Goal: Information Seeking & Learning: Check status

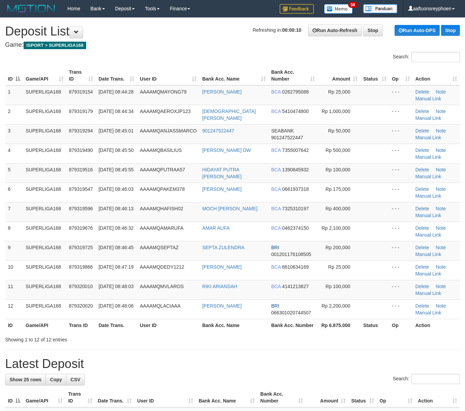
click at [4, 160] on div "ID Game/API Trans ID Date Trans. User ID Bank Acc. Name Bank Acc. Number Amount…" at bounding box center [232, 199] width 465 height 270
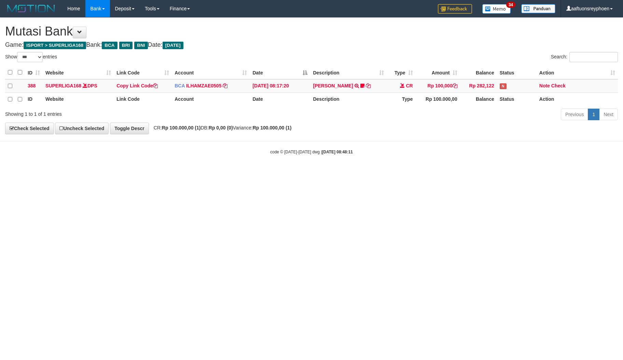
select select "***"
click at [481, 172] on html "Toggle navigation Home Bank Account List Load By Website Group [ISPORT] SUPERLI…" at bounding box center [311, 86] width 623 height 172
drag, startPoint x: 472, startPoint y: 176, endPoint x: 555, endPoint y: 175, distance: 83.0
click at [476, 172] on html "Toggle navigation Home Bank Account List Load By Website Group [ISPORT] SUPERLI…" at bounding box center [311, 86] width 623 height 172
click at [491, 172] on html "Toggle navigation Home Bank Account List Load By Website Group [ISPORT] SUPERLI…" at bounding box center [311, 86] width 623 height 172
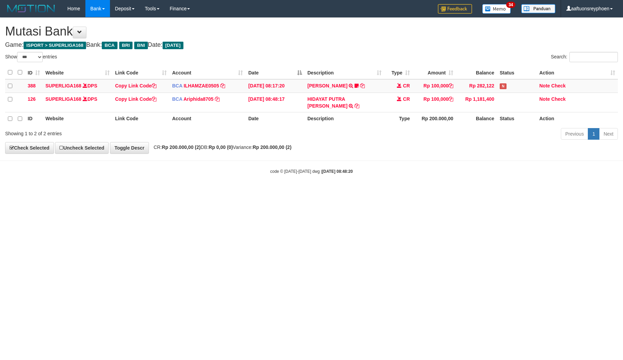
select select "***"
drag, startPoint x: 488, startPoint y: 205, endPoint x: 586, endPoint y: 188, distance: 99.9
click at [490, 192] on html "Toggle navigation Home Bank Account List Load By Website Group [ISPORT] SUPERLI…" at bounding box center [311, 96] width 623 height 192
select select "***"
click at [457, 192] on html "Toggle navigation Home Bank Account List Load By Website Group [ISPORT] SUPERLI…" at bounding box center [311, 96] width 623 height 192
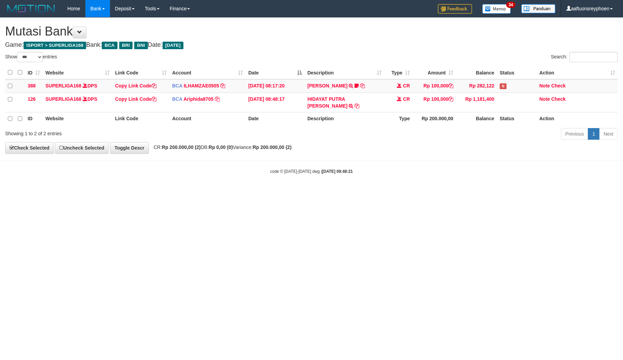
drag, startPoint x: 422, startPoint y: 207, endPoint x: 621, endPoint y: 183, distance: 200.3
click at [467, 192] on html "Toggle navigation Home Bank Account List Load By Website Group [ISPORT] SUPERLI…" at bounding box center [311, 96] width 623 height 192
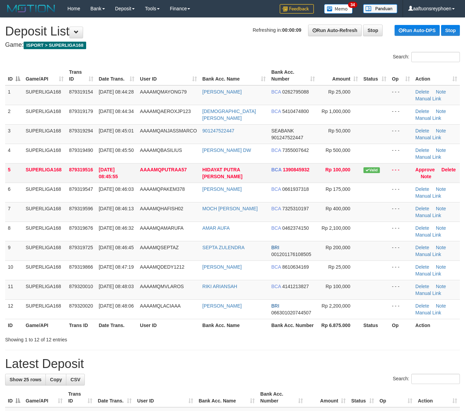
click at [7, 169] on td "5" at bounding box center [14, 172] width 18 height 19
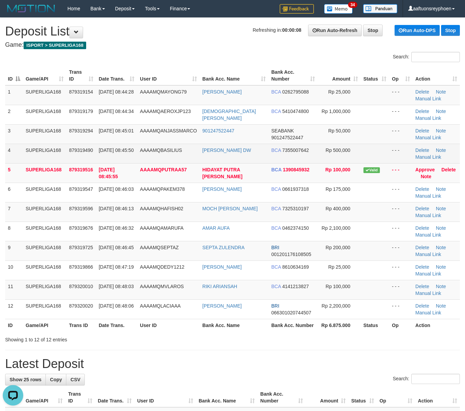
click at [38, 148] on td "SUPERLIGA168" at bounding box center [44, 153] width 43 height 19
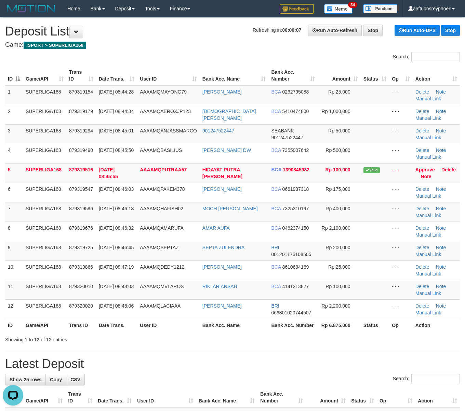
click at [155, 64] on div "ID Game/API Trans ID Date Trans. User ID Bank Acc. Name Bank Acc. Number Amount…" at bounding box center [232, 199] width 465 height 270
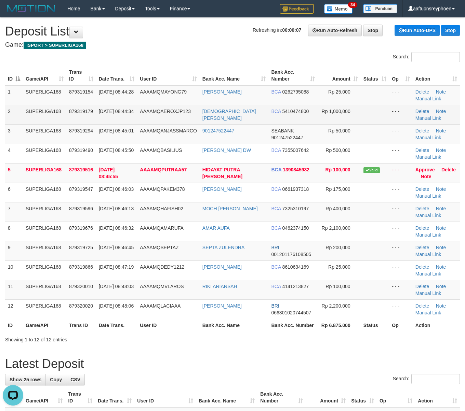
click at [18, 107] on td "2" at bounding box center [14, 114] width 18 height 19
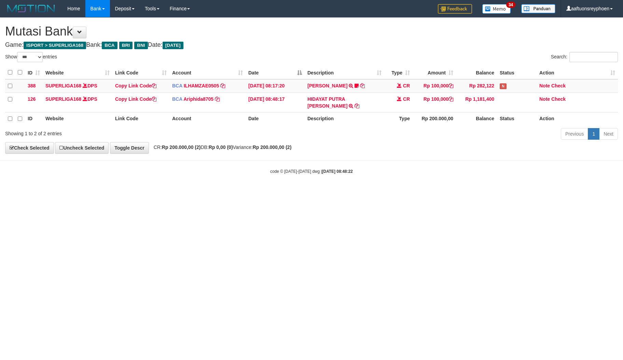
select select "***"
click at [515, 187] on html "Toggle navigation Home Bank Account List Load By Website Group [ISPORT] SUPERLI…" at bounding box center [311, 96] width 623 height 192
drag, startPoint x: 409, startPoint y: 197, endPoint x: 494, endPoint y: 191, distance: 85.0
click at [440, 192] on html "Toggle navigation Home Bank Account List Load By Website Group [ISPORT] SUPERLI…" at bounding box center [311, 96] width 623 height 192
drag, startPoint x: 396, startPoint y: 206, endPoint x: 576, endPoint y: 182, distance: 181.7
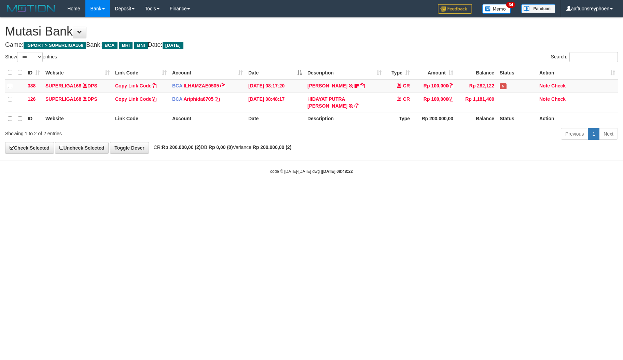
click at [447, 192] on html "Toggle navigation Home Bank Account List Load By Website Group [ISPORT] SUPERLI…" at bounding box center [311, 96] width 623 height 192
drag, startPoint x: 494, startPoint y: 197, endPoint x: 622, endPoint y: 162, distance: 132.9
click at [495, 192] on html "Toggle navigation Home Bank Account List Load By Website Group [ISPORT] SUPERLI…" at bounding box center [311, 96] width 623 height 192
drag, startPoint x: 396, startPoint y: 194, endPoint x: 447, endPoint y: 182, distance: 52.3
click at [438, 185] on html "Toggle navigation Home Bank Account List Load By Website Group [ISPORT] SUPERLI…" at bounding box center [311, 96] width 623 height 192
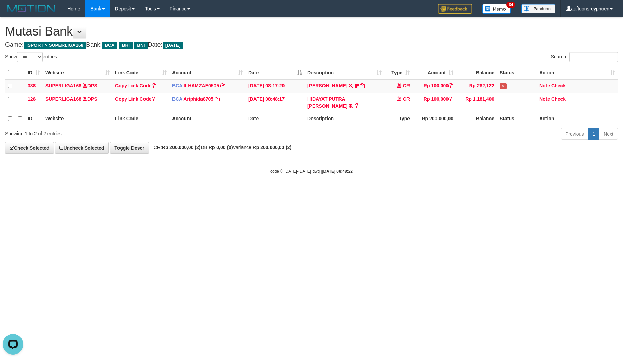
drag, startPoint x: 423, startPoint y: 201, endPoint x: 622, endPoint y: 149, distance: 205.9
click at [438, 192] on html "Toggle navigation Home Bank Account List Load By Website Group [ISPORT] SUPERLI…" at bounding box center [311, 96] width 623 height 192
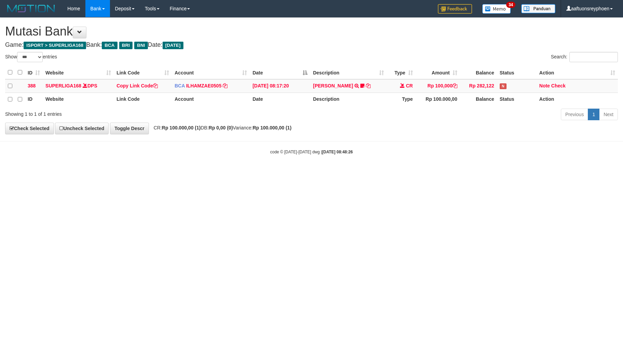
select select "***"
drag, startPoint x: 401, startPoint y: 201, endPoint x: 458, endPoint y: 201, distance: 57.1
click at [405, 172] on html "Toggle navigation Home Bank Account List Load By Website Group [ISPORT] SUPERLI…" at bounding box center [311, 86] width 623 height 172
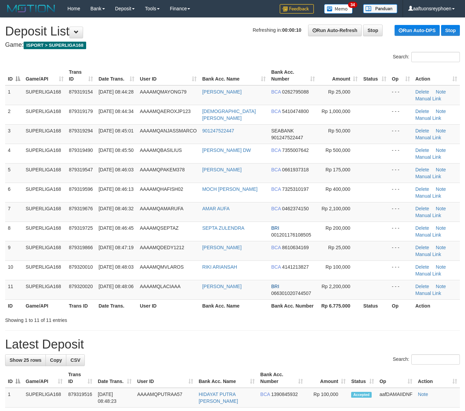
click at [131, 81] on th "Date Trans." at bounding box center [116, 75] width 41 height 19
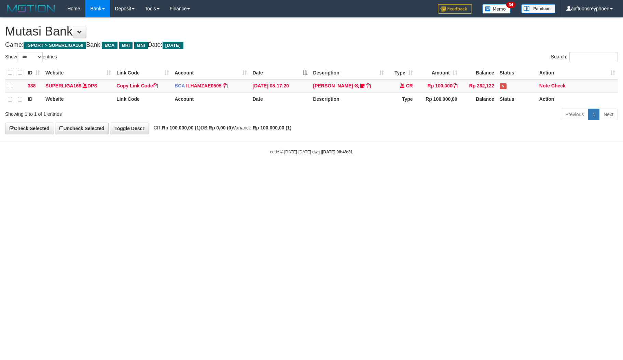
select select "***"
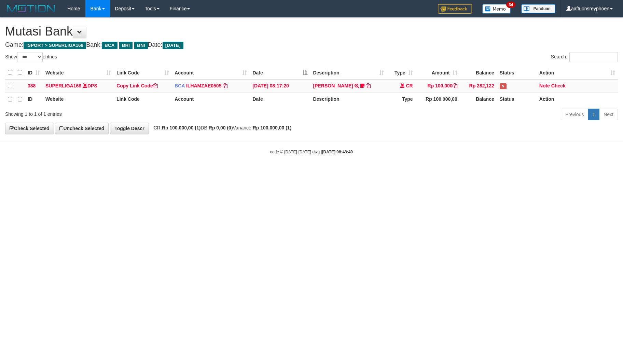
select select "***"
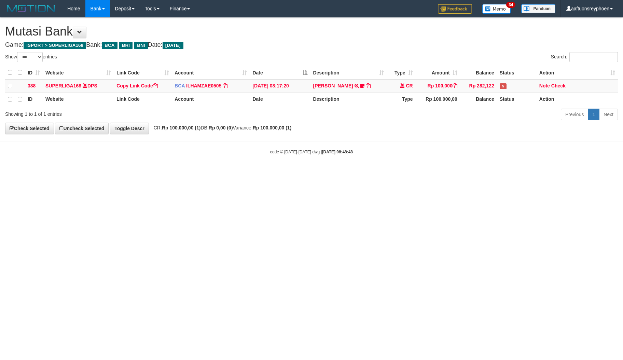
select select "***"
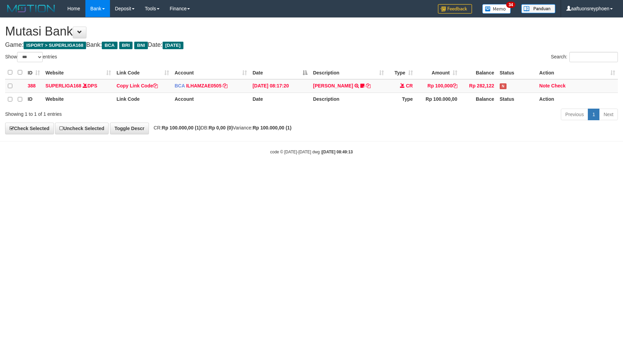
select select "***"
drag, startPoint x: 237, startPoint y: 198, endPoint x: 282, endPoint y: 179, distance: 48.2
click at [238, 172] on html "Toggle navigation Home Bank Account List Load By Website Group [ISPORT] SUPERLI…" at bounding box center [311, 86] width 623 height 172
select select "***"
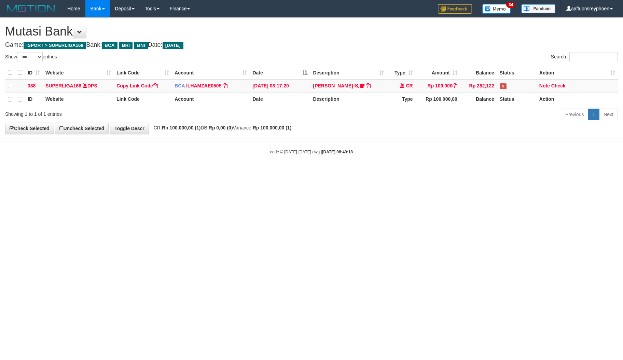
select select "***"
click at [348, 172] on html "Toggle navigation Home Bank Account List Load By Website Group [ISPORT] SUPERLI…" at bounding box center [311, 86] width 623 height 172
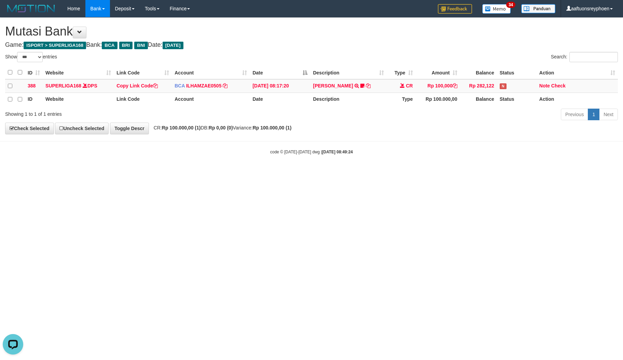
click at [214, 172] on html "Toggle navigation Home Bank Account List Load By Website Group [ISPORT] SUPERLI…" at bounding box center [311, 86] width 623 height 172
click at [215, 172] on html "Toggle navigation Home Bank Account List Load By Website Group [ISPORT] SUPERLI…" at bounding box center [311, 86] width 623 height 172
click at [337, 172] on html "Toggle navigation Home Bank Account List Load By Website Group [ISPORT] SUPERLI…" at bounding box center [311, 86] width 623 height 172
click at [336, 172] on html "Toggle navigation Home Bank Account List Load By Website Group [ISPORT] SUPERLI…" at bounding box center [311, 86] width 623 height 172
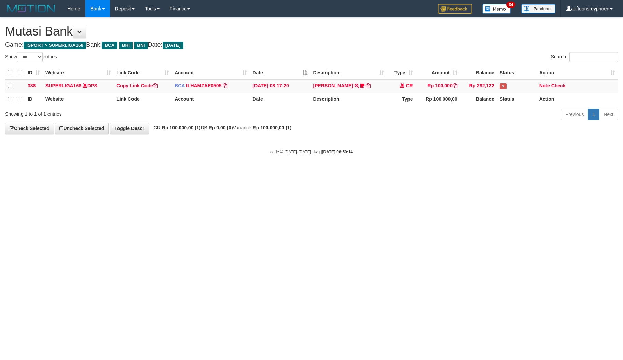
select select "***"
click at [400, 172] on html "Toggle navigation Home Bank Account List Load By Website Group [ISPORT] SUPERLI…" at bounding box center [311, 86] width 623 height 172
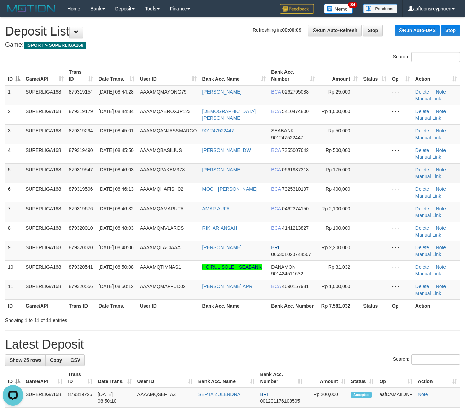
click at [109, 169] on span "01/10/2025 08:46:03" at bounding box center [115, 169] width 35 height 5
drag, startPoint x: 118, startPoint y: 167, endPoint x: 4, endPoint y: 176, distance: 114.2
click at [113, 167] on span "01/10/2025 08:46:03" at bounding box center [115, 169] width 35 height 5
click at [155, 139] on td "AAAAMQANJASSMARCO" at bounding box center [168, 133] width 62 height 19
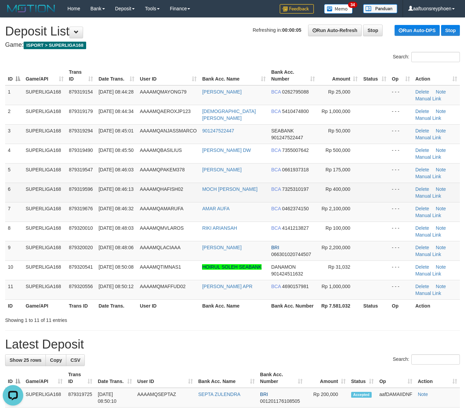
click at [30, 196] on td "SUPERLIGA168" at bounding box center [44, 192] width 43 height 19
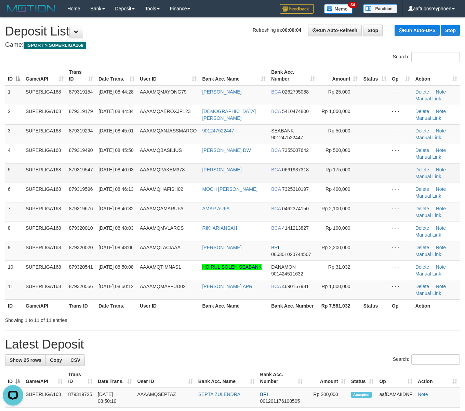
click at [10, 170] on td "5" at bounding box center [14, 172] width 18 height 19
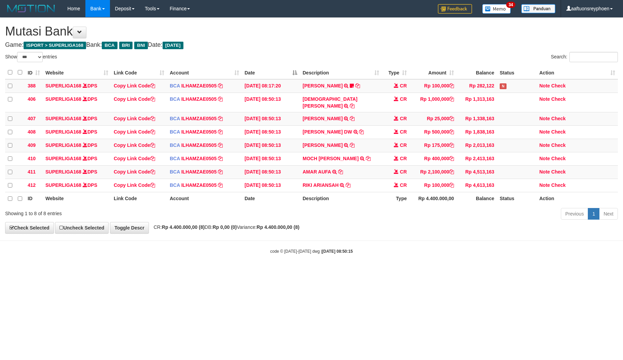
select select "***"
click at [473, 207] on div "Previous 1 Next" at bounding box center [441, 214] width 353 height 15
select select "***"
click at [362, 165] on td "AMAR AUFA TRSF E-BANKING CR 0110/FTSCY/WS95031 2100000.00AMAR AUFA" at bounding box center [341, 171] width 82 height 13
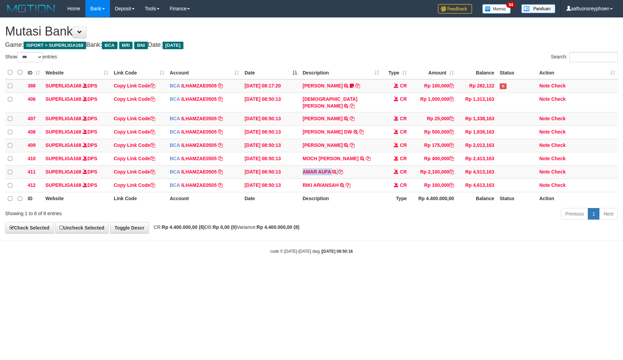
copy tr "AMAR AUFA TRSF E-BANKING CR 0110/FTSCY/WS95031 2100000.00AMAR AUFA"
drag, startPoint x: 0, startPoint y: 0, endPoint x: 391, endPoint y: 169, distance: 426.1
click at [366, 166] on td "AMAR AUFA TRSF E-BANKING CR 0110/FTSCY/WS95031 2100000.00AMAR AUFA" at bounding box center [341, 171] width 82 height 13
drag, startPoint x: 391, startPoint y: 224, endPoint x: 621, endPoint y: 193, distance: 231.4
click at [428, 217] on div "**********" at bounding box center [311, 126] width 623 height 216
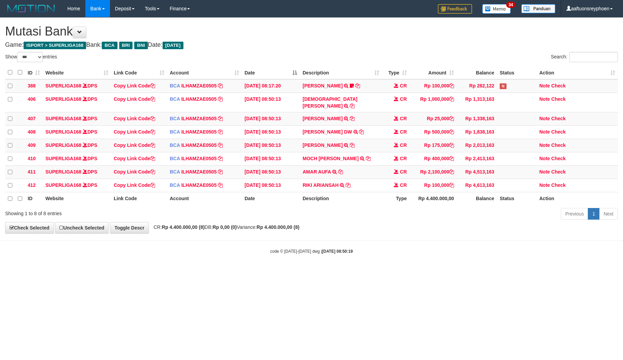
select select "***"
click at [358, 112] on td "[PERSON_NAME] TRSF E-BANKING CR 0110/FTSCY/WS95031 25000.00[PERSON_NAME]" at bounding box center [341, 118] width 82 height 13
drag, startPoint x: 358, startPoint y: 109, endPoint x: 618, endPoint y: 130, distance: 260.9
click at [358, 112] on td "INDRA GIONTE TRSF E-BANKING CR 0110/FTSCY/WS95031 25000.00INDRA GIONTE" at bounding box center [341, 118] width 82 height 13
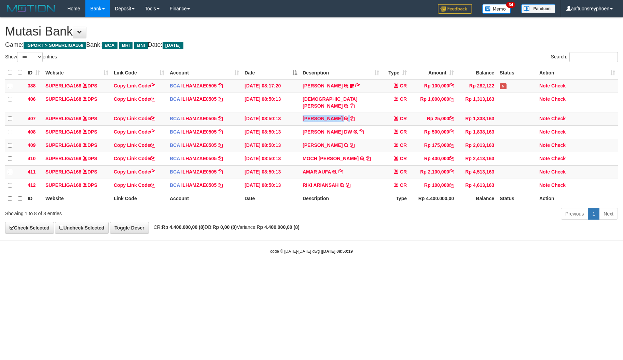
copy tr "INDRA GIONTE TRSF E-BANKING CR 0110/FTSCY/WS95031 25000.00INDRA GIONTE"
drag, startPoint x: 487, startPoint y: 258, endPoint x: 623, endPoint y: 238, distance: 137.2
click at [551, 249] on div "code © 2012-2018 dwg | 2025/10/01 08:50:19" at bounding box center [311, 251] width 623 height 7
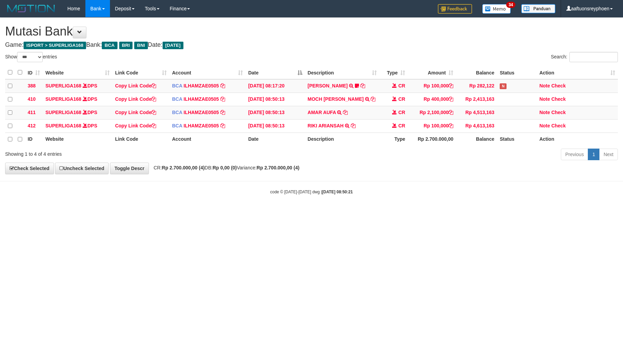
select select "***"
drag, startPoint x: 348, startPoint y: 209, endPoint x: 464, endPoint y: 187, distance: 118.4
click at [412, 195] on body "Toggle navigation Home Bank Account List Load By Website Group [ISPORT] SUPERLI…" at bounding box center [311, 106] width 623 height 212
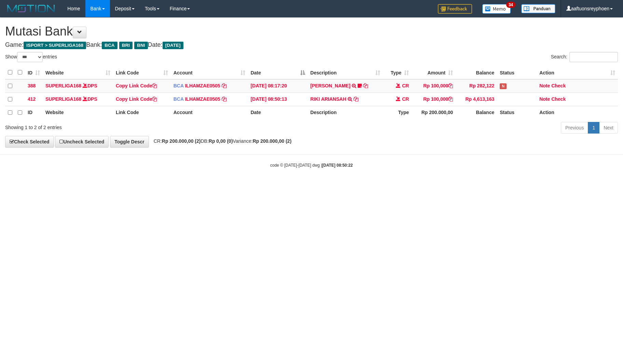
select select "***"
click at [362, 99] on td "RIKI ARIANSAH TRSF E-BANKING CR 0110/FTSCY/WS95031 100000.00RIKI ARIANSAH" at bounding box center [346, 99] width 76 height 13
copy tr "RIKI ARIANSAH TRSF E-BANKING CR 0110/FTSCY/WS95031 100000.00RIKI ARIANSAH"
click at [362, 99] on td "RIKI ARIANSAH TRSF E-BANKING CR 0110/FTSCY/WS95031 100000.00RIKI ARIANSAH" at bounding box center [346, 99] width 76 height 13
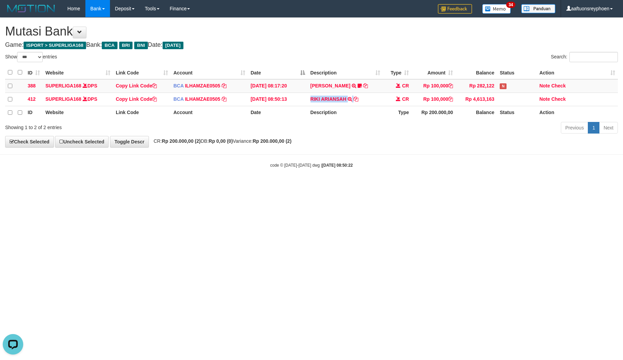
drag, startPoint x: 342, startPoint y: 202, endPoint x: 621, endPoint y: 154, distance: 283.1
click at [394, 186] on html "Toggle navigation Home Bank Account List Load By Website Group [ISPORT] SUPERLI…" at bounding box center [311, 93] width 623 height 186
drag, startPoint x: 341, startPoint y: 179, endPoint x: 618, endPoint y: 159, distance: 278.2
click at [449, 166] on body "Toggle navigation Home Bank Account List Load By Website Group [ISPORT] SUPERLI…" at bounding box center [311, 93] width 623 height 186
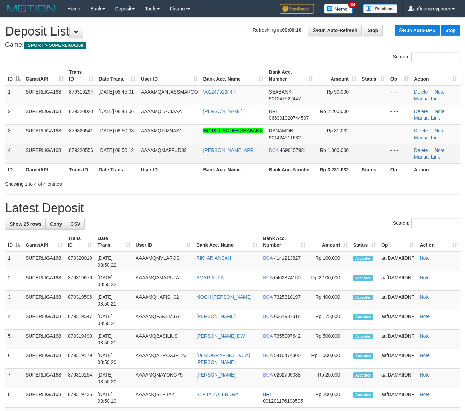
click at [110, 150] on span "[DATE] 08:50:12" at bounding box center [116, 150] width 35 height 5
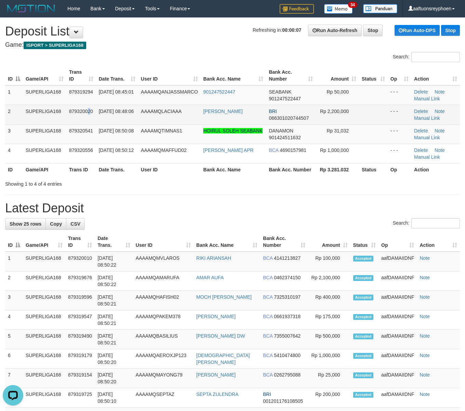
click at [90, 112] on span "879320020" at bounding box center [81, 111] width 24 height 5
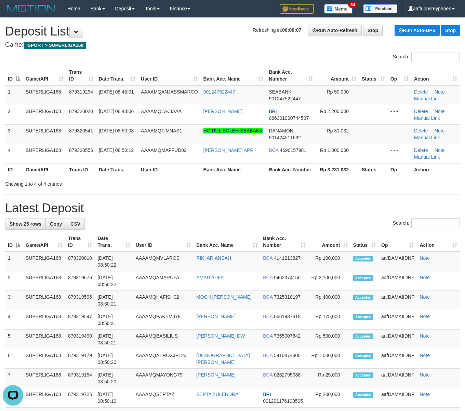
drag, startPoint x: 94, startPoint y: 111, endPoint x: 2, endPoint y: 128, distance: 93.6
click at [92, 111] on td "879320020" at bounding box center [81, 114] width 30 height 19
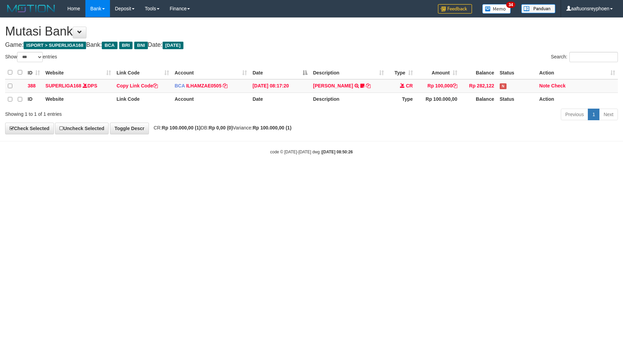
select select "***"
drag, startPoint x: 528, startPoint y: 144, endPoint x: 621, endPoint y: 127, distance: 94.8
click at [531, 144] on body "Toggle navigation Home Bank Account List Load By Website Group [ISPORT] SUPERLI…" at bounding box center [311, 86] width 623 height 172
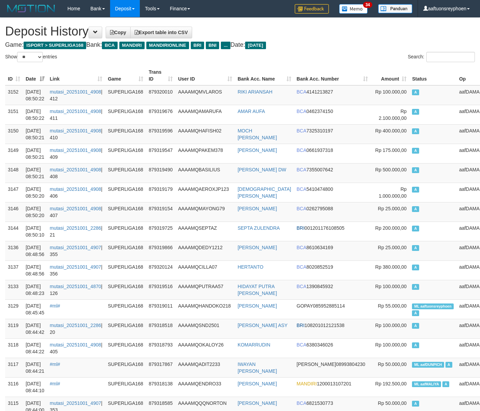
select select "**"
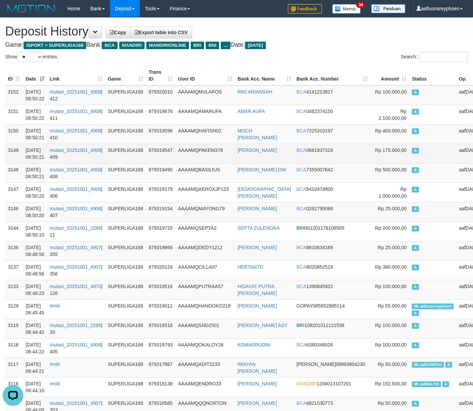
click at [456, 159] on td "aafDAMAIIDNF" at bounding box center [475, 153] width 38 height 19
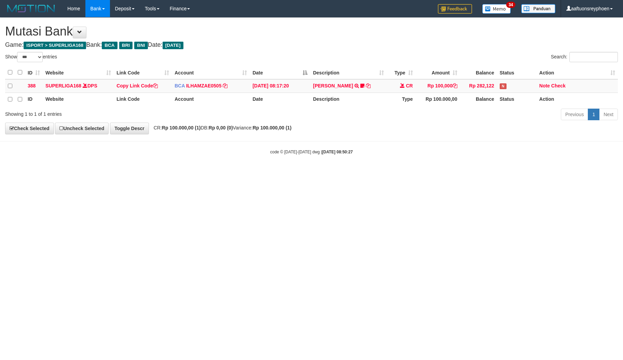
select select "***"
click at [375, 155] on body "Toggle navigation Home Bank Account List Load By Website Group [ISPORT] SUPERLI…" at bounding box center [311, 86] width 623 height 172
select select "***"
drag, startPoint x: 331, startPoint y: 197, endPoint x: 552, endPoint y: 165, distance: 222.4
click at [397, 172] on html "Toggle navigation Home Bank Account List Load By Website Group [ISPORT] SUPERLI…" at bounding box center [311, 86] width 623 height 172
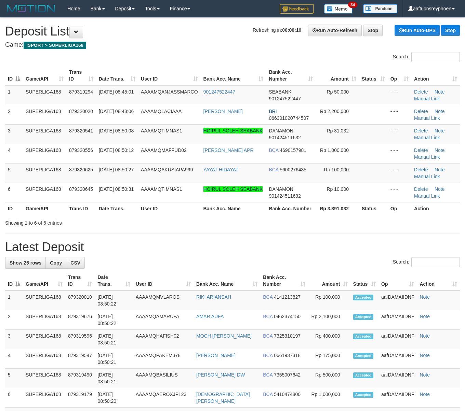
click at [166, 48] on h4 "Game: ISPORT > SUPERLIGA168" at bounding box center [232, 45] width 454 height 7
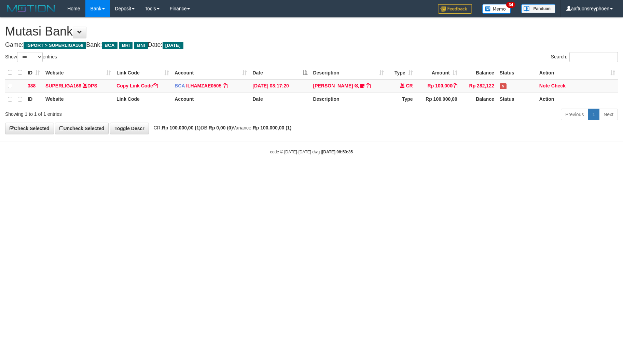
select select "***"
drag, startPoint x: 391, startPoint y: 182, endPoint x: 471, endPoint y: 171, distance: 80.5
click at [443, 172] on html "Toggle navigation Home Bank Account List Load By Website Group [ISPORT] SUPERLI…" at bounding box center [311, 86] width 623 height 172
drag, startPoint x: 319, startPoint y: 219, endPoint x: 621, endPoint y: 126, distance: 315.3
click at [342, 172] on html "Toggle navigation Home Bank Account List Load By Website Group [ISPORT] SUPERLI…" at bounding box center [311, 86] width 623 height 172
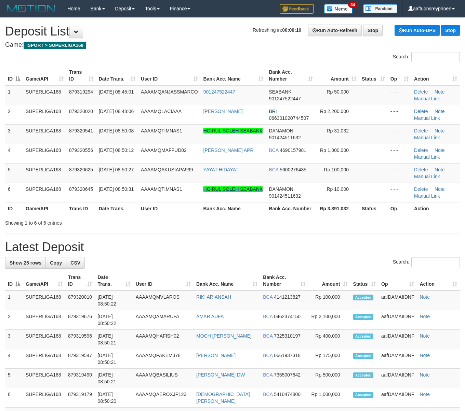
click at [210, 33] on h1 "Refreshing in: 00:00:10 Run Auto-Refresh Stop Run Auto-DPS Stop Deposit List" at bounding box center [232, 32] width 454 height 14
click at [42, 78] on th "Game/API" at bounding box center [44, 75] width 43 height 19
click at [202, 59] on div "Search:" at bounding box center [232, 58] width 465 height 12
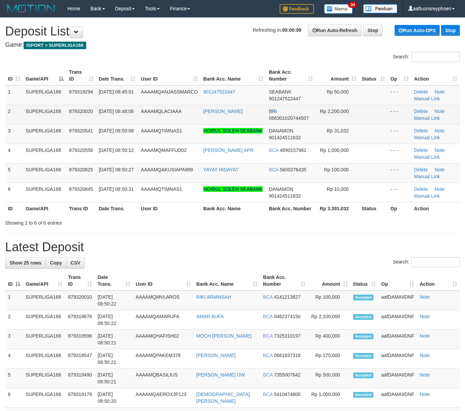
drag, startPoint x: 202, startPoint y: 59, endPoint x: 6, endPoint y: 110, distance: 202.3
click at [200, 59] on div "Search:" at bounding box center [232, 58] width 465 height 12
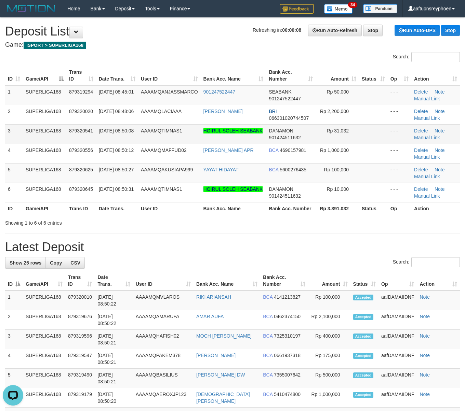
click at [5, 142] on td "3" at bounding box center [14, 133] width 18 height 19
click at [7, 129] on td "3" at bounding box center [14, 133] width 18 height 19
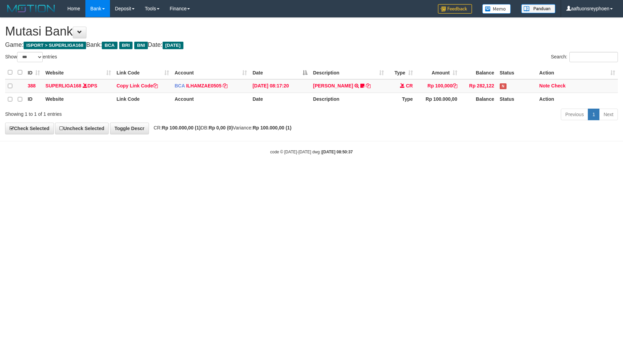
select select "***"
drag, startPoint x: 278, startPoint y: 204, endPoint x: 282, endPoint y: 202, distance: 4.8
click at [282, 172] on html "Toggle navigation Home Bank Account List Load By Website Group [ISPORT] SUPERLI…" at bounding box center [311, 86] width 623 height 172
select select "***"
click at [435, 172] on html "Toggle navigation Home Bank Account List Load By Website Group [ISPORT] SUPERLI…" at bounding box center [311, 86] width 623 height 172
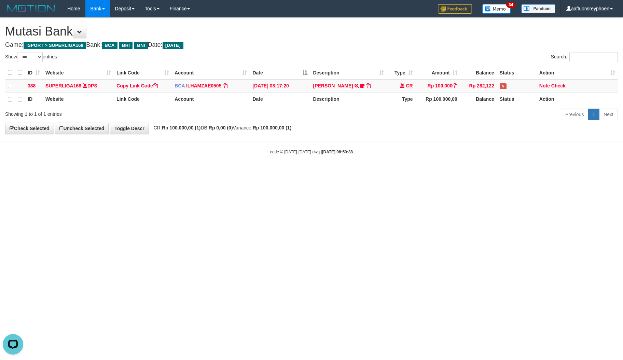
drag, startPoint x: 384, startPoint y: 175, endPoint x: 616, endPoint y: 139, distance: 234.2
click at [397, 172] on html "Toggle navigation Home Bank Account List Load By Website Group [ISPORT] SUPERLI…" at bounding box center [311, 86] width 623 height 172
drag, startPoint x: 412, startPoint y: 178, endPoint x: 442, endPoint y: 176, distance: 29.8
click at [428, 172] on html "Toggle navigation Home Bank Account List Load By Website Group [ISPORT] SUPERLI…" at bounding box center [311, 86] width 623 height 172
select select "***"
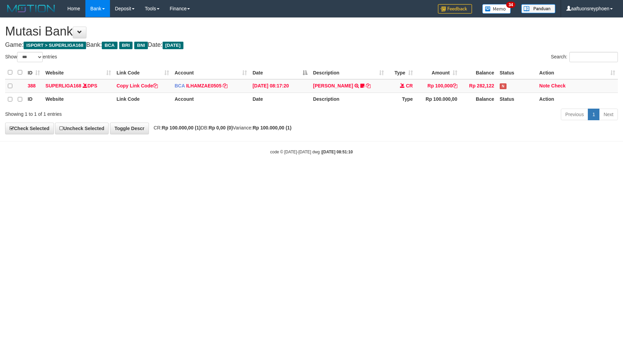
select select "***"
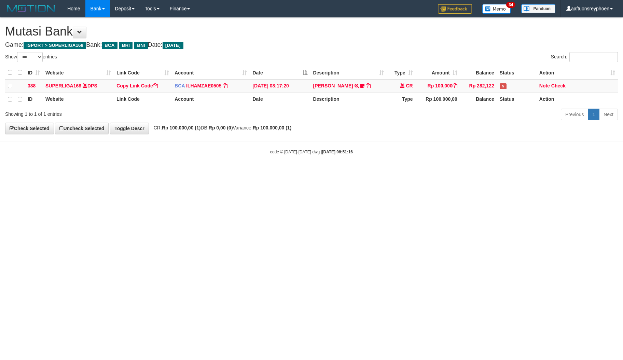
select select "***"
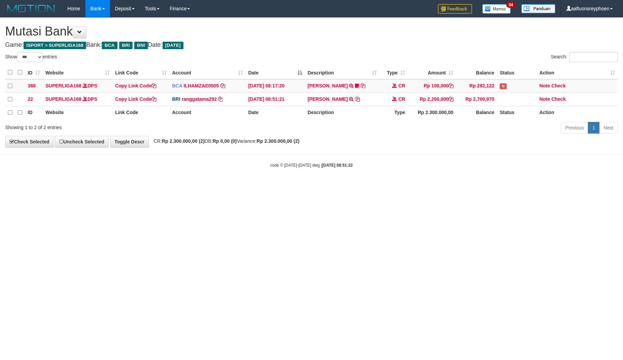
select select "***"
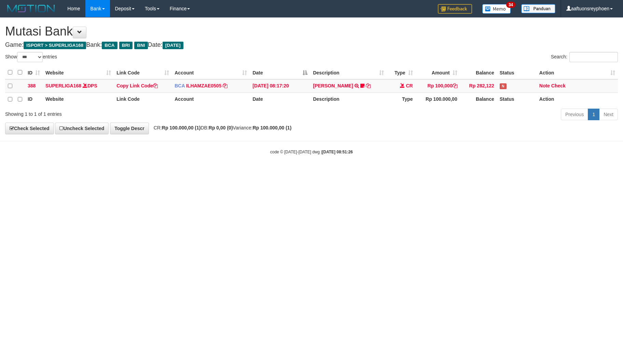
select select "***"
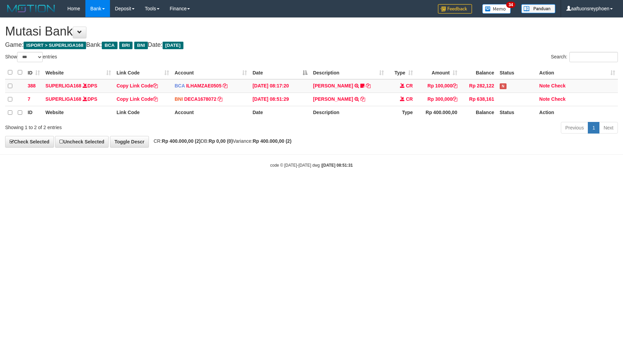
select select "***"
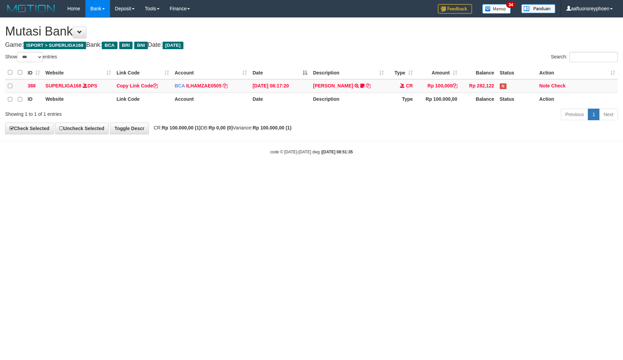
select select "***"
drag, startPoint x: 309, startPoint y: 261, endPoint x: 229, endPoint y: 290, distance: 85.0
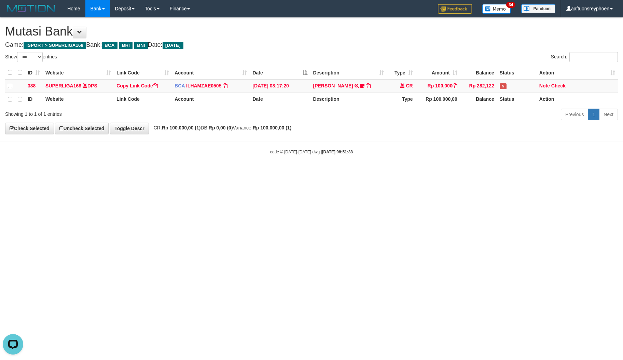
click at [309, 172] on html "Toggle navigation Home Bank Account List Load By Website Group [ISPORT] SUPERLI…" at bounding box center [311, 86] width 623 height 172
click at [275, 172] on html "Toggle navigation Home Bank Account List Load By Website Group [ISPORT] SUPERLI…" at bounding box center [311, 86] width 623 height 172
select select "***"
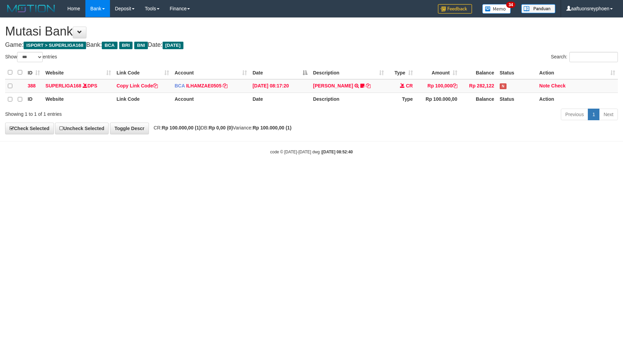
select select "***"
click at [237, 172] on html "Toggle navigation Home Bank Account List Load By Website Group [ISPORT] SUPERLI…" at bounding box center [311, 86] width 623 height 172
click at [402, 172] on html "Toggle navigation Home Bank Account List Load By Website Group [ISPORT] SUPERLI…" at bounding box center [311, 86] width 623 height 172
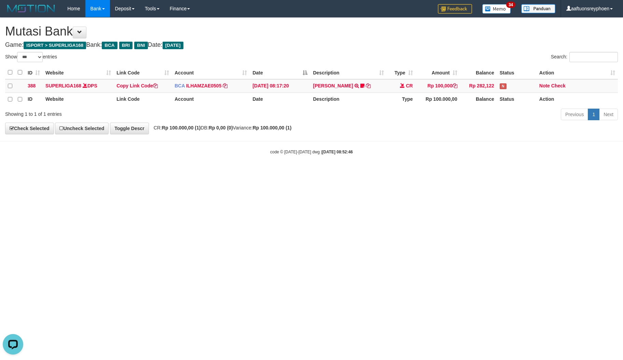
click at [271, 172] on html "Toggle navigation Home Bank Account List Load By Website Group [ISPORT] SUPERLI…" at bounding box center [311, 86] width 623 height 172
drag, startPoint x: 387, startPoint y: 213, endPoint x: 395, endPoint y: 214, distance: 7.9
click at [387, 172] on html "Toggle navigation Home Bank Account List Load By Website Group [ISPORT] SUPERLI…" at bounding box center [311, 86] width 623 height 172
click at [332, 172] on html "Toggle navigation Home Bank Account List Load By Website Group [ISPORT] SUPERLI…" at bounding box center [311, 86] width 623 height 172
click at [446, 172] on html "Toggle navigation Home Bank Account List Load By Website Group [ISPORT] SUPERLI…" at bounding box center [311, 86] width 623 height 172
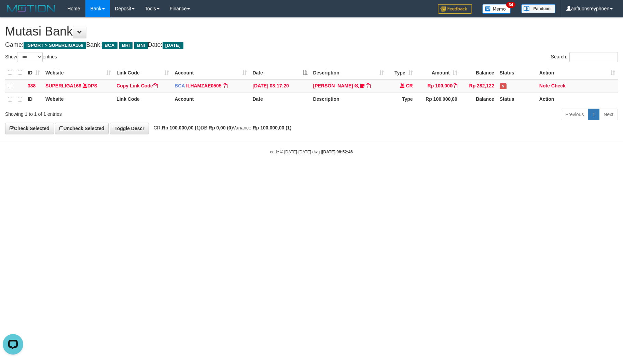
click at [295, 172] on html "Toggle navigation Home Bank Account List Load By Website Group [ISPORT] SUPERLI…" at bounding box center [311, 86] width 623 height 172
drag, startPoint x: 353, startPoint y: 226, endPoint x: 349, endPoint y: 224, distance: 4.8
click at [353, 172] on html "Toggle navigation Home Bank Account List Load By Website Group [ISPORT] SUPERLI…" at bounding box center [311, 86] width 623 height 172
select select "***"
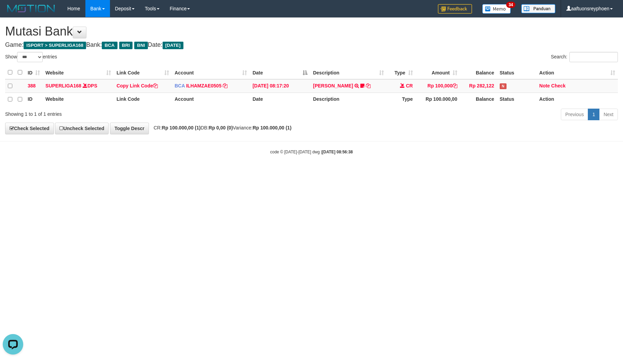
click at [306, 172] on html "Toggle navigation Home Bank Account List Load By Website Group [ISPORT] SUPERLI…" at bounding box center [311, 86] width 623 height 172
drag, startPoint x: 392, startPoint y: 207, endPoint x: 618, endPoint y: 204, distance: 225.9
click at [542, 172] on html "Toggle navigation Home Bank Account List Load By Website Group [ISPORT] SUPERLI…" at bounding box center [311, 86] width 623 height 172
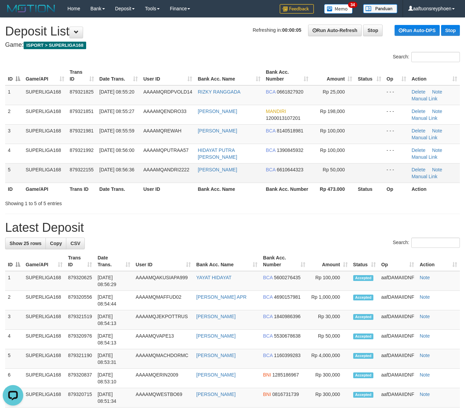
click at [54, 167] on td "SUPERLIGA168" at bounding box center [45, 172] width 44 height 19
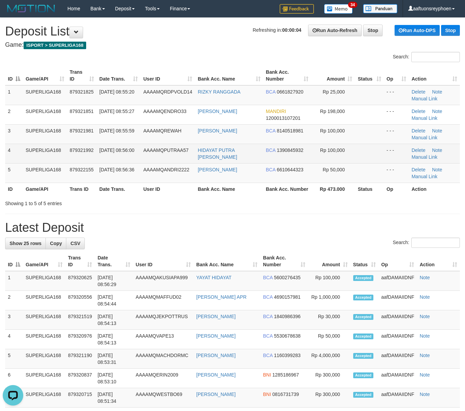
click at [164, 155] on td "AAAAMQPUTRAA57" at bounding box center [167, 153] width 54 height 19
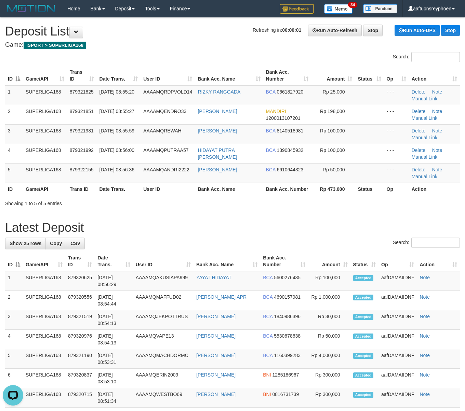
click at [40, 196] on div "ID Game/API Trans ID Date Trans. User ID Bank Acc. Name Bank Acc. Number Amount…" at bounding box center [232, 131] width 465 height 134
click at [74, 171] on span "879322155" at bounding box center [82, 169] width 24 height 5
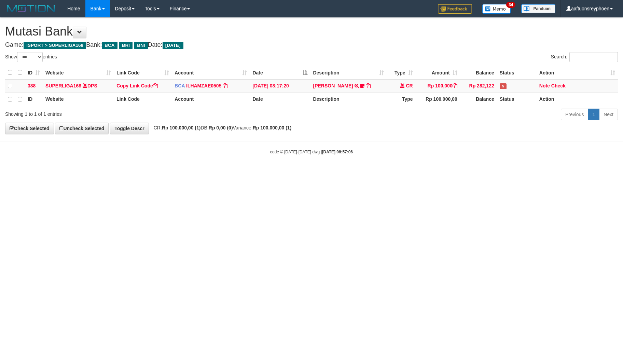
select select "***"
drag, startPoint x: 300, startPoint y: 219, endPoint x: 492, endPoint y: 205, distance: 192.9
click at [317, 172] on html "Toggle navigation Home Bank Account List Load By Website Group [ISPORT] SUPERLI…" at bounding box center [311, 86] width 623 height 172
drag, startPoint x: 287, startPoint y: 211, endPoint x: 448, endPoint y: 211, distance: 160.6
click at [299, 172] on html "Toggle navigation Home Bank Account List Load By Website Group [ISPORT] SUPERLI…" at bounding box center [311, 86] width 623 height 172
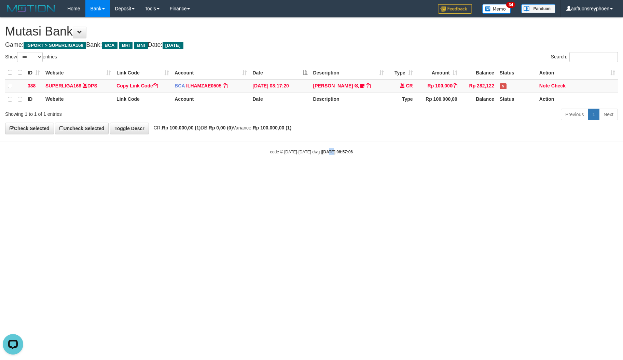
drag, startPoint x: 324, startPoint y: 232, endPoint x: 340, endPoint y: 242, distance: 18.7
click at [325, 172] on html "Toggle navigation Home Bank Account List Load By Website Group [ISPORT] SUPERLI…" at bounding box center [311, 86] width 623 height 172
click at [343, 172] on html "Toggle navigation Home Bank Account List Load By Website Group [ISPORT] SUPERLI…" at bounding box center [311, 86] width 623 height 172
click at [381, 172] on html "Toggle navigation Home Bank Account List Load By Website Group [ISPORT] SUPERLI…" at bounding box center [311, 86] width 623 height 172
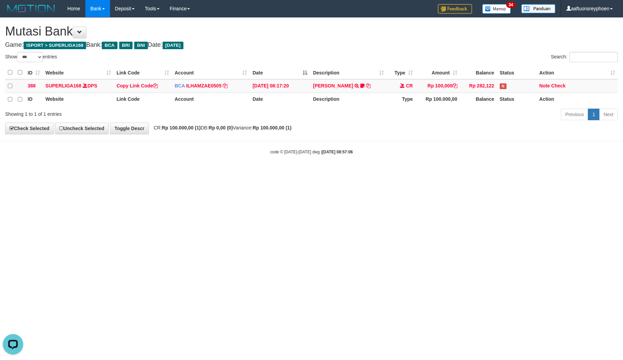
drag, startPoint x: 420, startPoint y: 219, endPoint x: 619, endPoint y: 193, distance: 201.2
click at [450, 172] on html "Toggle navigation Home Bank Account List Load By Website Group [ISPORT] SUPERLI…" at bounding box center [311, 86] width 623 height 172
drag, startPoint x: 489, startPoint y: 208, endPoint x: 621, endPoint y: 190, distance: 133.1
click at [491, 172] on html "Toggle navigation Home Bank Account List Load By Website Group [ISPORT] SUPERLI…" at bounding box center [311, 86] width 623 height 172
drag, startPoint x: 447, startPoint y: 209, endPoint x: 622, endPoint y: 180, distance: 177.3
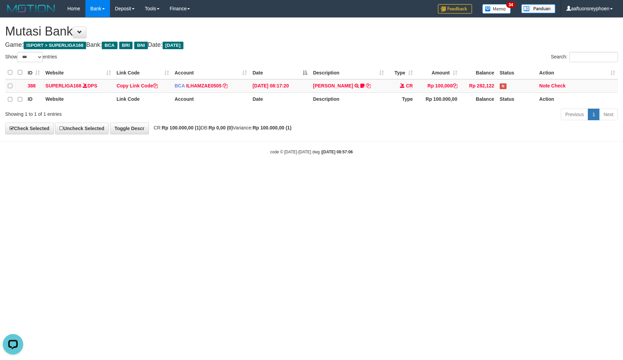
click at [463, 172] on html "Toggle navigation Home Bank Account List Load By Website Group [ISPORT] SUPERLI…" at bounding box center [311, 86] width 623 height 172
drag, startPoint x: 478, startPoint y: 198, endPoint x: 497, endPoint y: 197, distance: 18.8
click at [478, 172] on html "Toggle navigation Home Bank Account List Load By Website Group [ISPORT] SUPERLI…" at bounding box center [311, 86] width 623 height 172
drag, startPoint x: 440, startPoint y: 192, endPoint x: 622, endPoint y: 159, distance: 184.7
click at [487, 172] on html "Toggle navigation Home Bank Account List Load By Website Group [ISPORT] SUPERLI…" at bounding box center [311, 86] width 623 height 172
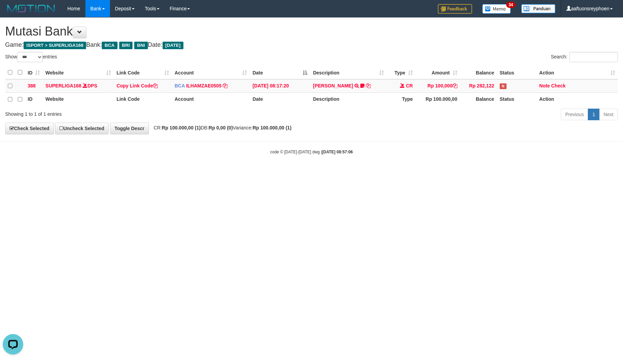
drag, startPoint x: 416, startPoint y: 212, endPoint x: 449, endPoint y: 224, distance: 34.7
click at [420, 172] on html "Toggle navigation Home Bank Account List Load By Website Group [ISPORT] SUPERLI…" at bounding box center [311, 86] width 623 height 172
click at [457, 172] on html "Toggle navigation Home Bank Account List Load By Website Group [ISPORT] SUPERLI…" at bounding box center [311, 86] width 623 height 172
click at [285, 172] on html "Toggle navigation Home Bank Account List Load By Website Group [ISPORT] SUPERLI…" at bounding box center [311, 86] width 623 height 172
click at [419, 172] on html "Toggle navigation Home Bank Account List Load By Website Group [ISPORT] SUPERLI…" at bounding box center [311, 86] width 623 height 172
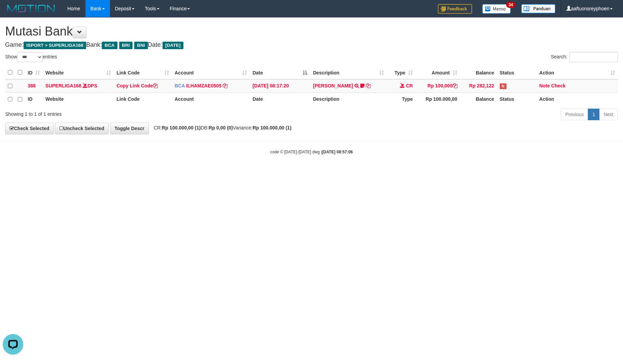
click at [386, 172] on body "Toggle navigation Home Bank Account List Load By Website Group [ISPORT] SUPERLI…" at bounding box center [311, 86] width 623 height 172
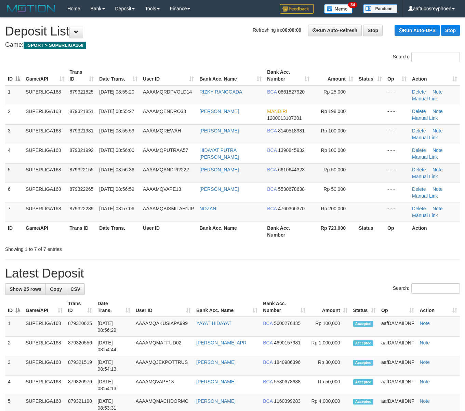
click at [13, 174] on td "5" at bounding box center [14, 172] width 18 height 19
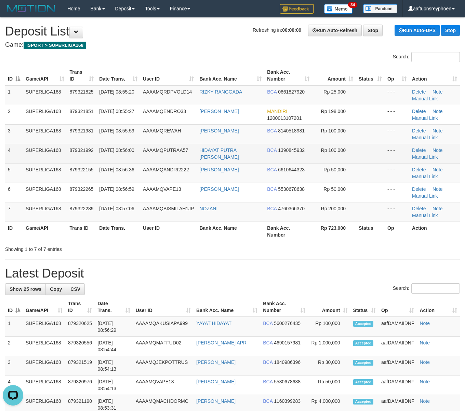
click at [81, 148] on span "879321992" at bounding box center [82, 150] width 24 height 5
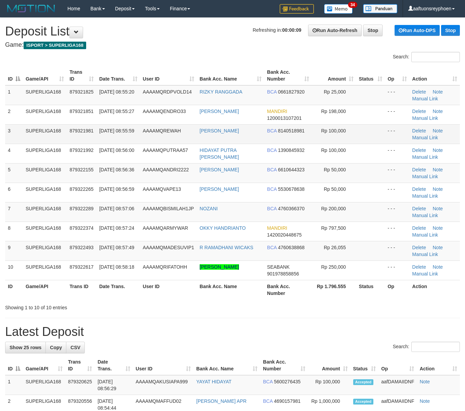
click at [77, 138] on td "879321981" at bounding box center [82, 133] width 30 height 19
click at [90, 142] on td "879321981" at bounding box center [82, 133] width 30 height 19
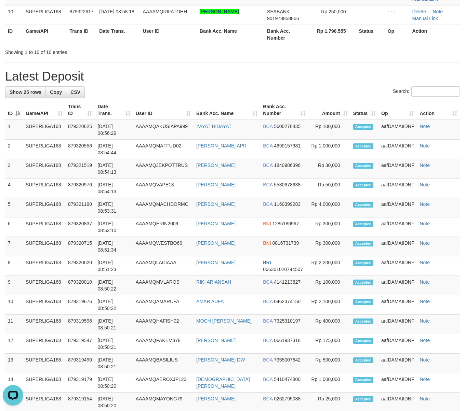
drag, startPoint x: 96, startPoint y: 88, endPoint x: 0, endPoint y: 122, distance: 101.2
click at [90, 92] on div "Search:" at bounding box center [232, 92] width 454 height 12
drag, startPoint x: 9, startPoint y: 100, endPoint x: -6, endPoint y: 107, distance: 16.1
click at [0, 107] on html "Toggle navigation Home Bank Account List Load By Website Group [ISPORT] SUPERLI…" at bounding box center [232, 217] width 465 height 946
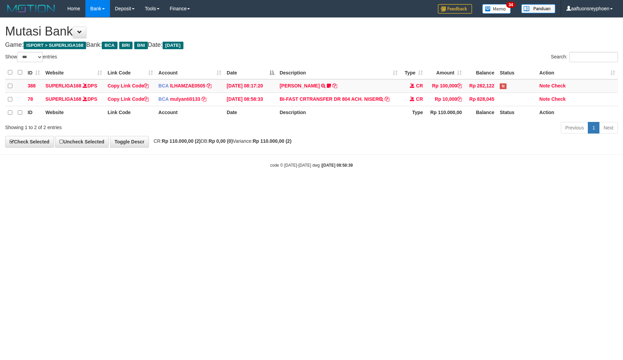
select select "***"
drag, startPoint x: 394, startPoint y: 104, endPoint x: 352, endPoint y: 105, distance: 41.7
click at [352, 105] on td "BI-FAST CRTRANSFER DR 804 ACH. NISER" at bounding box center [339, 99] width 124 height 13
copy td "ACH. NISER"
drag, startPoint x: 548, startPoint y: 178, endPoint x: 620, endPoint y: 161, distance: 73.4
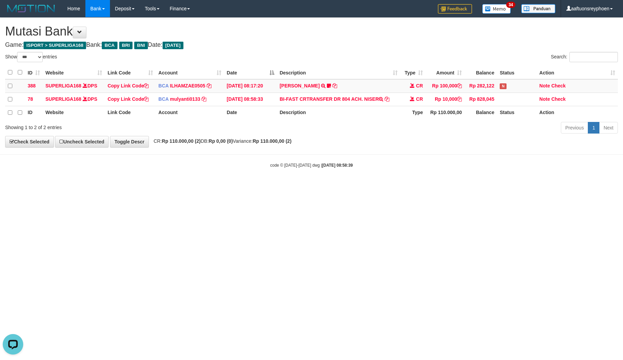
click at [549, 178] on body "Toggle navigation Home Bank Account List Load By Website Group [ISPORT] SUPERLI…" at bounding box center [311, 93] width 623 height 186
drag, startPoint x: 475, startPoint y: 169, endPoint x: 619, endPoint y: 144, distance: 146.0
click at [504, 163] on body "Toggle navigation Home Bank Account List Load By Website Group [ISPORT] SUPERLI…" at bounding box center [311, 93] width 623 height 186
drag, startPoint x: 356, startPoint y: 192, endPoint x: 621, endPoint y: 140, distance: 270.2
click at [380, 186] on html "Toggle navigation Home Bank Account List Load By Website Group [ISPORT] SUPERLI…" at bounding box center [311, 93] width 623 height 186
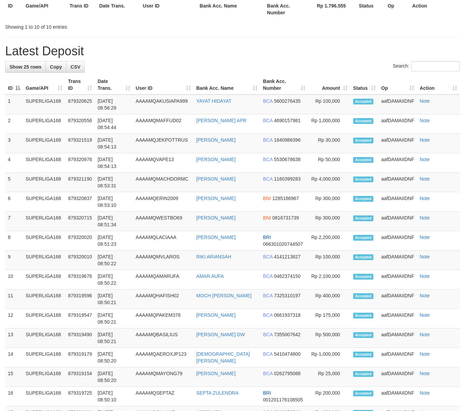
scroll to position [256, 0]
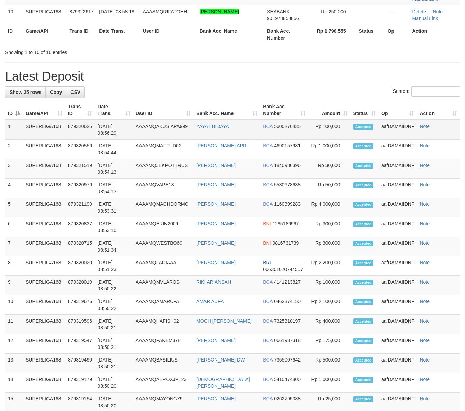
click at [50, 114] on th "Game/API" at bounding box center [44, 109] width 42 height 19
click at [171, 81] on h1 "Latest Deposit" at bounding box center [232, 77] width 454 height 14
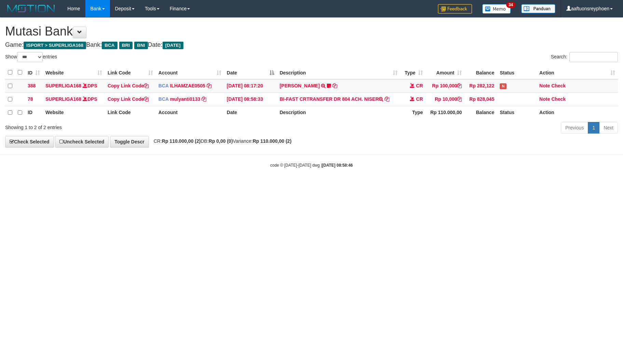
select select "***"
copy td "NISER"
drag, startPoint x: 394, startPoint y: 98, endPoint x: 363, endPoint y: 102, distance: 31.7
click at [363, 102] on td "BI-FAST CRTRANSFER DR 804 ACH. NISER" at bounding box center [339, 99] width 124 height 13
click at [431, 186] on html "Toggle navigation Home Bank Account List Load By Website Group [ISPORT] SUPERLI…" at bounding box center [311, 93] width 623 height 186
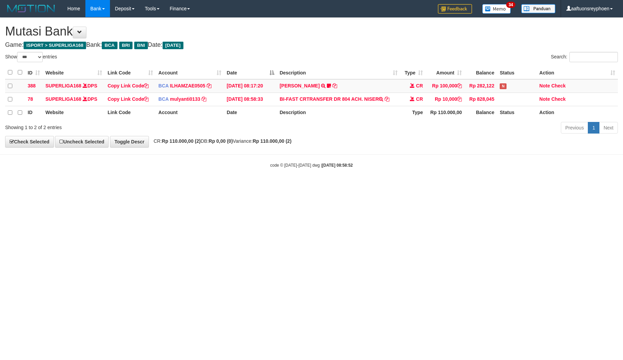
select select "***"
click at [407, 186] on html "Toggle navigation Home Bank Account List Load By Website Group [ISPORT] SUPERLI…" at bounding box center [311, 93] width 623 height 186
select select "***"
